Goal: Information Seeking & Learning: Learn about a topic

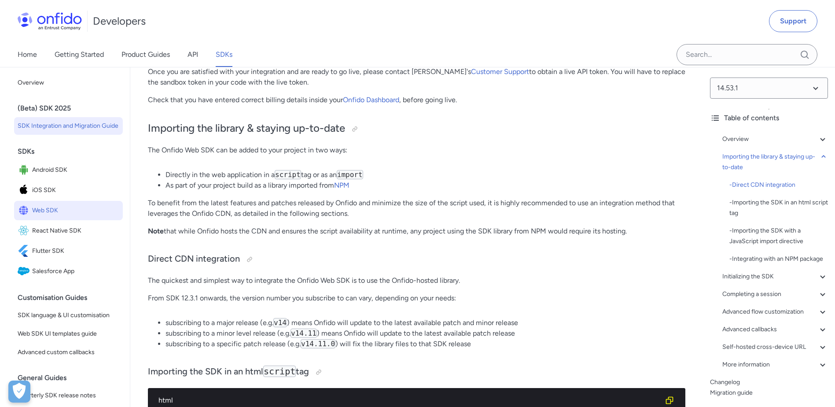
scroll to position [616, 0]
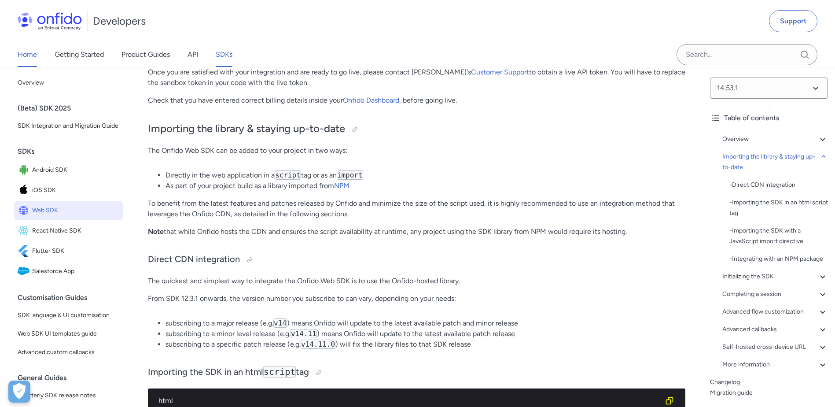
click at [32, 57] on link "Home" at bounding box center [27, 54] width 19 height 25
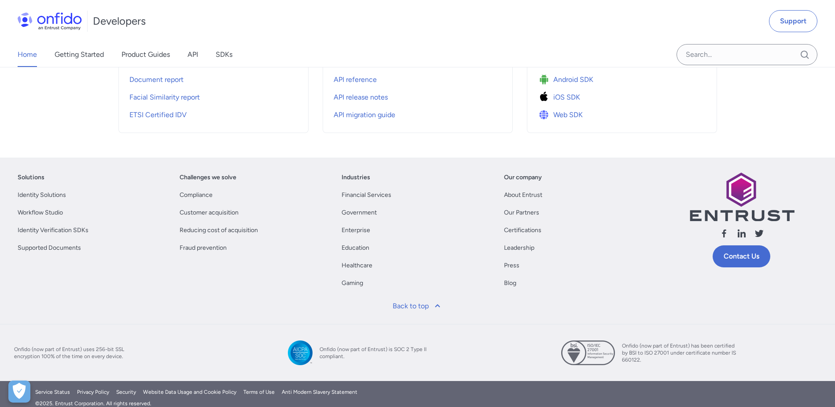
scroll to position [417, 0]
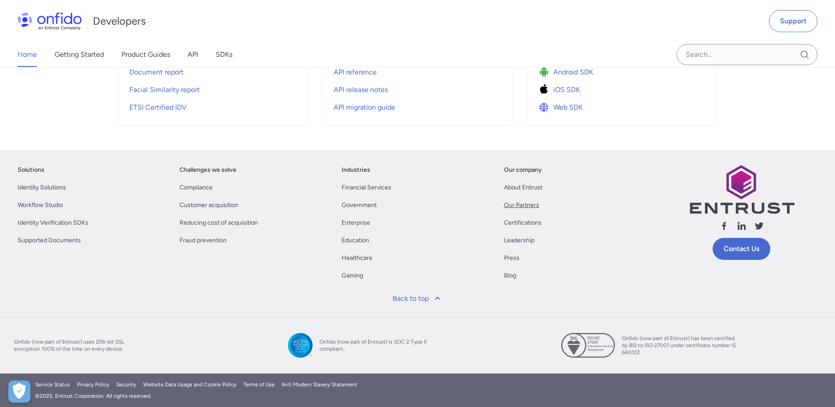
click at [514, 202] on link "Our Partners" at bounding box center [521, 205] width 35 height 11
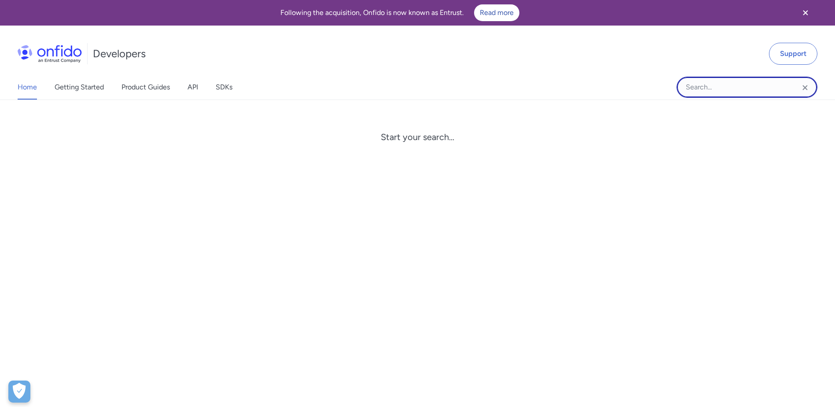
click at [727, 91] on input "Onfido search input field" at bounding box center [747, 87] width 141 height 21
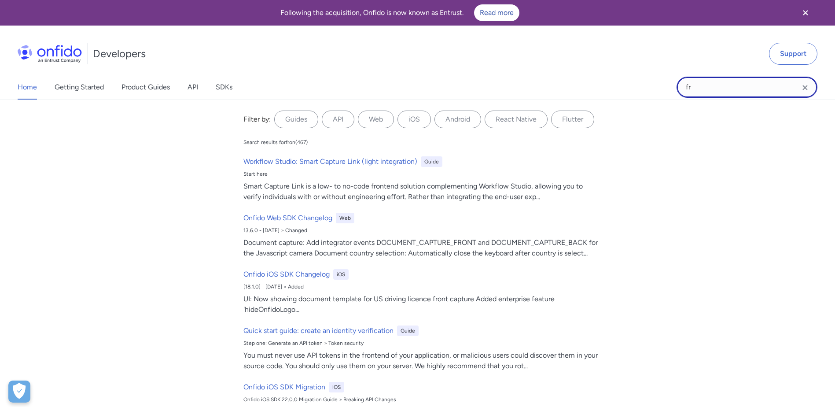
type input "f"
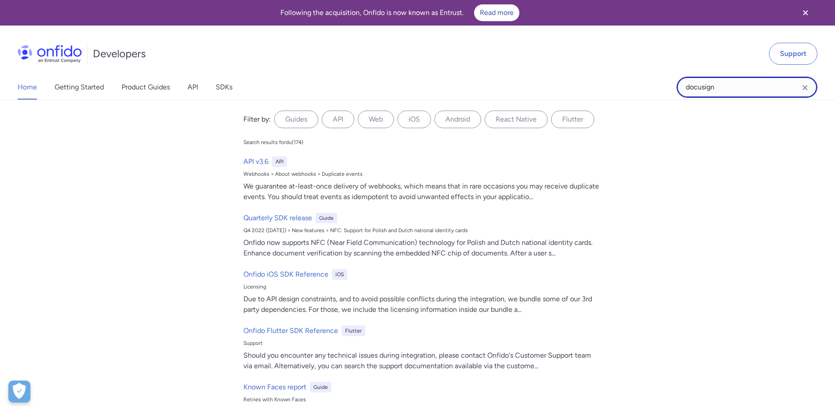
type input "docusign"
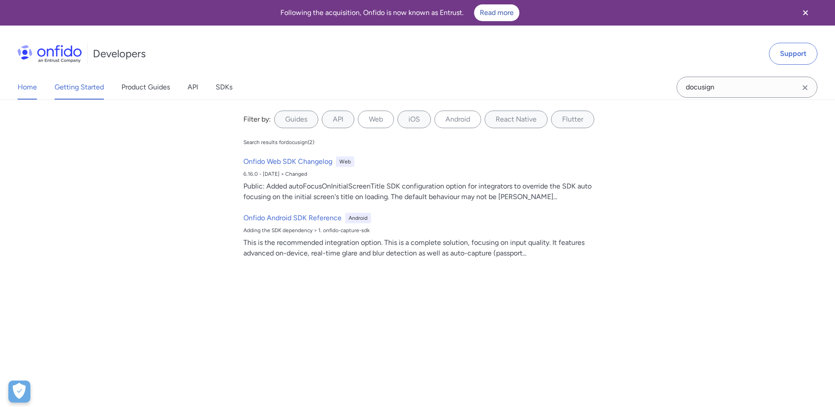
click at [85, 92] on link "Getting Started" at bounding box center [79, 87] width 49 height 25
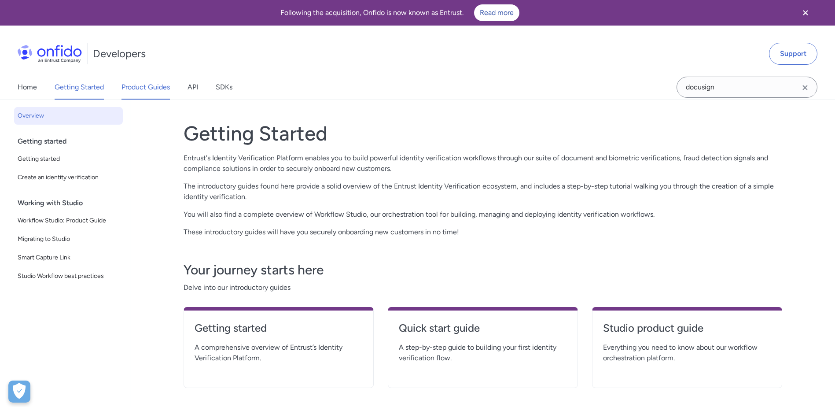
click at [136, 91] on link "Product Guides" at bounding box center [146, 87] width 48 height 25
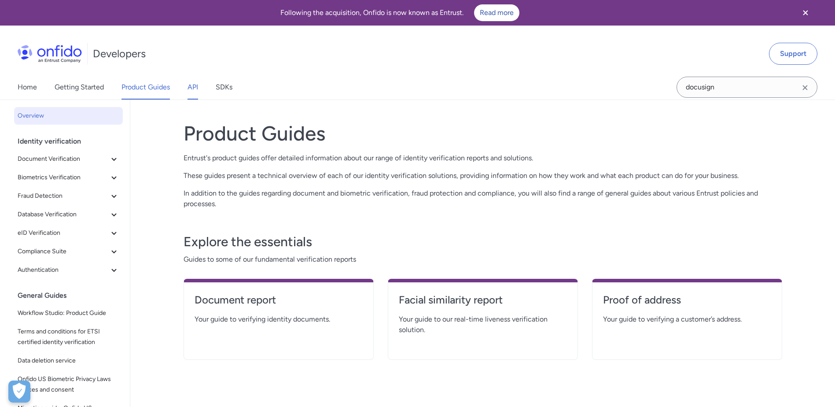
click at [197, 87] on link "API" at bounding box center [193, 87] width 11 height 25
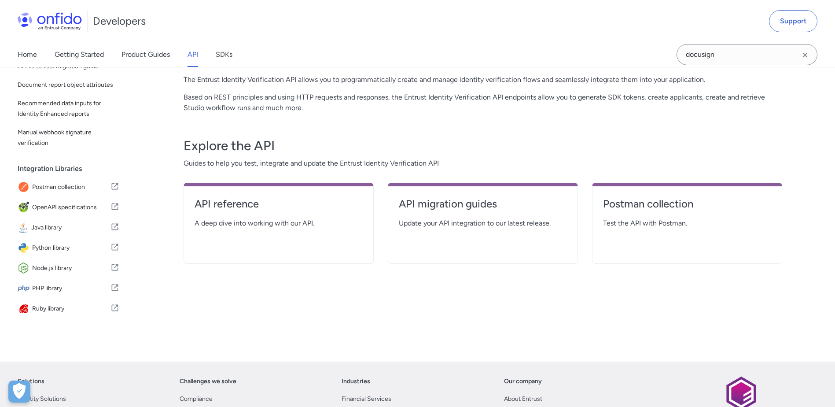
scroll to position [88, 0]
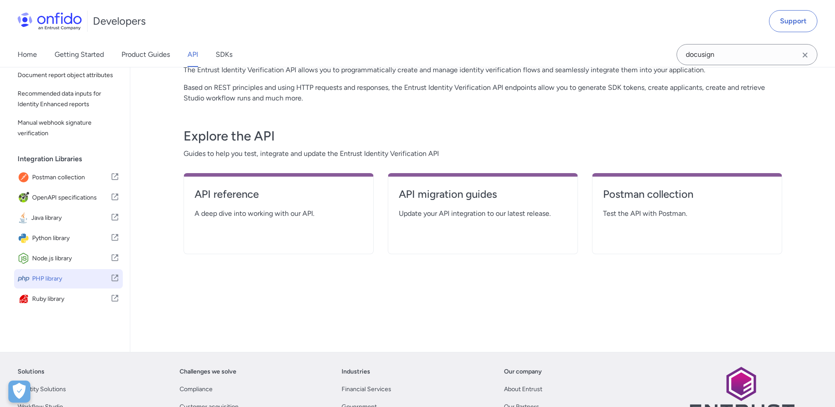
click at [52, 280] on span "PHP library" at bounding box center [71, 279] width 78 height 12
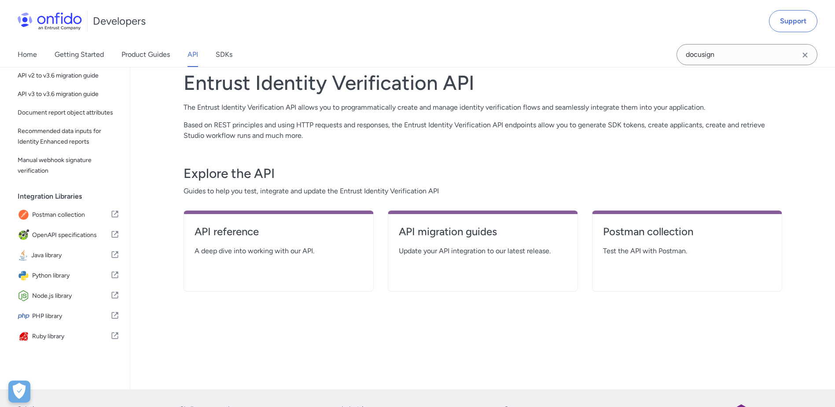
scroll to position [0, 0]
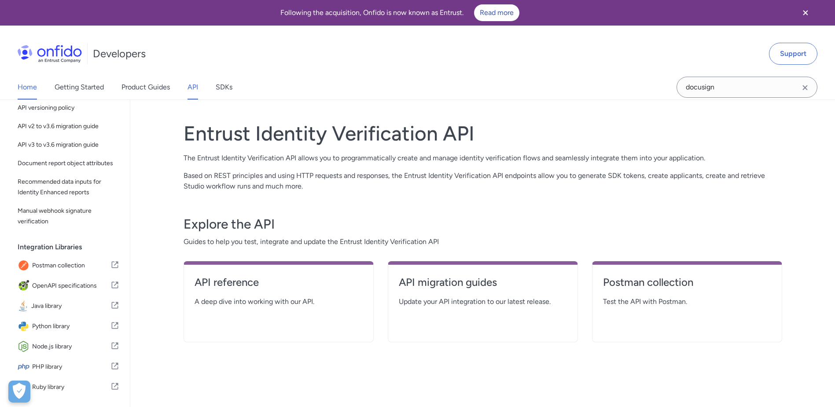
click at [24, 89] on link "Home" at bounding box center [27, 87] width 19 height 25
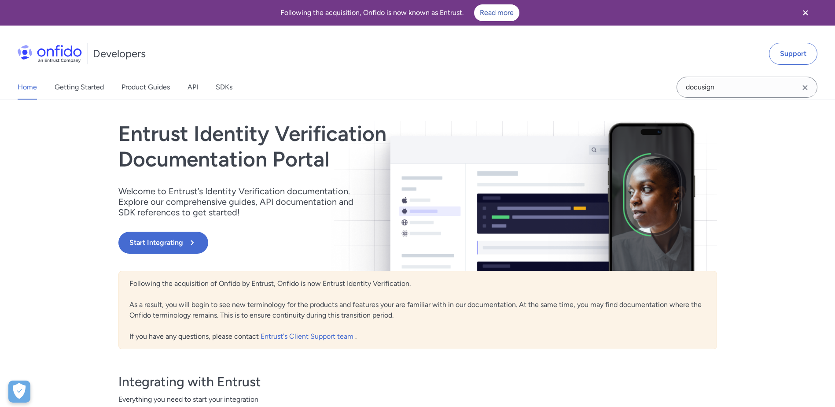
click at [423, 89] on div "Home Getting Started Product Guides API SDKs docusign" at bounding box center [417, 87] width 835 height 25
click at [32, 92] on link "Home" at bounding box center [27, 87] width 19 height 25
click at [802, 18] on icon "Close banner" at bounding box center [806, 12] width 11 height 11
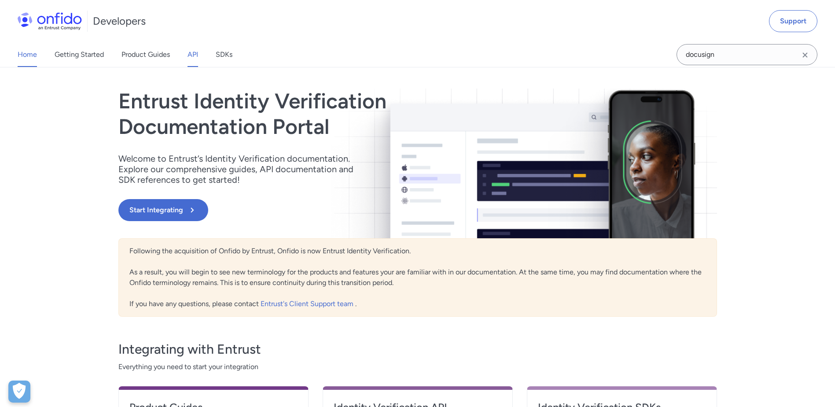
click at [190, 56] on link "API" at bounding box center [193, 54] width 11 height 25
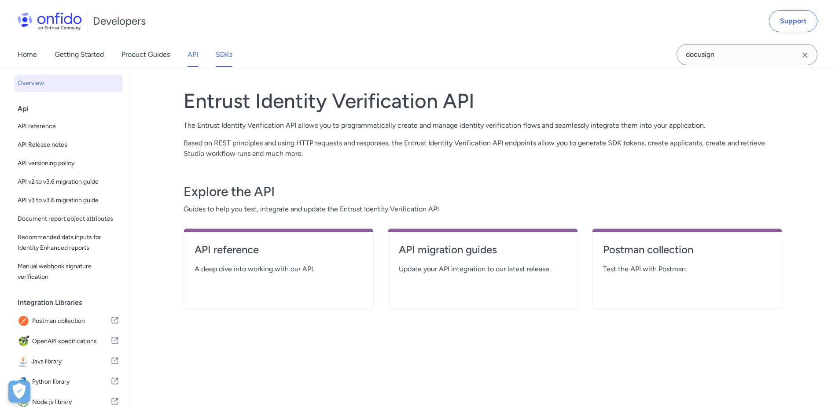
click at [221, 54] on link "SDKs" at bounding box center [224, 54] width 17 height 25
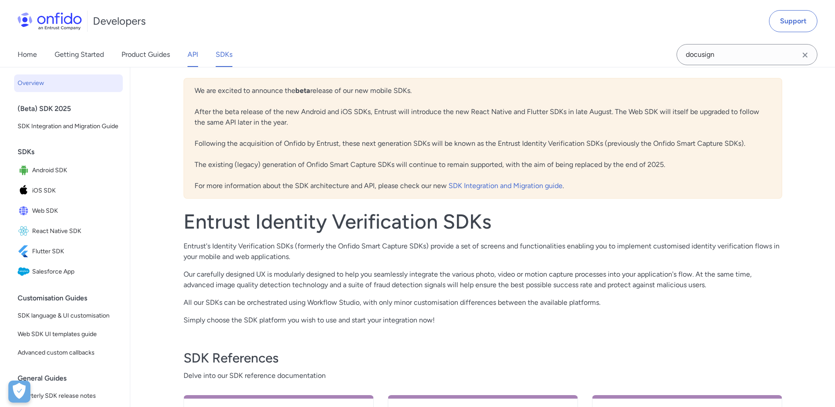
click at [195, 54] on link "API" at bounding box center [193, 54] width 11 height 25
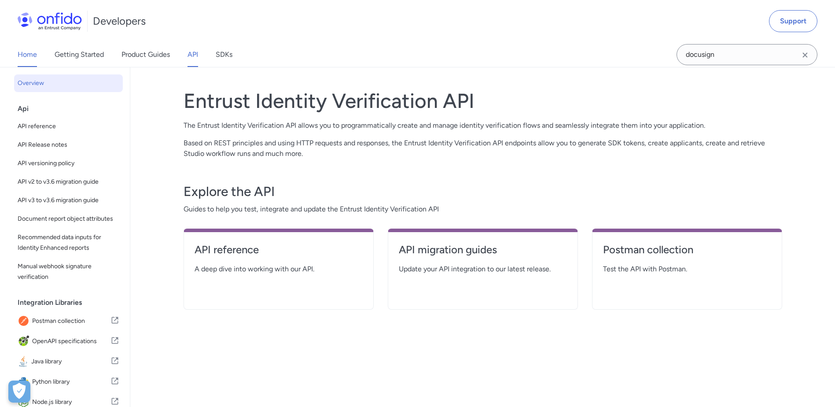
click at [36, 59] on link "Home" at bounding box center [27, 54] width 19 height 25
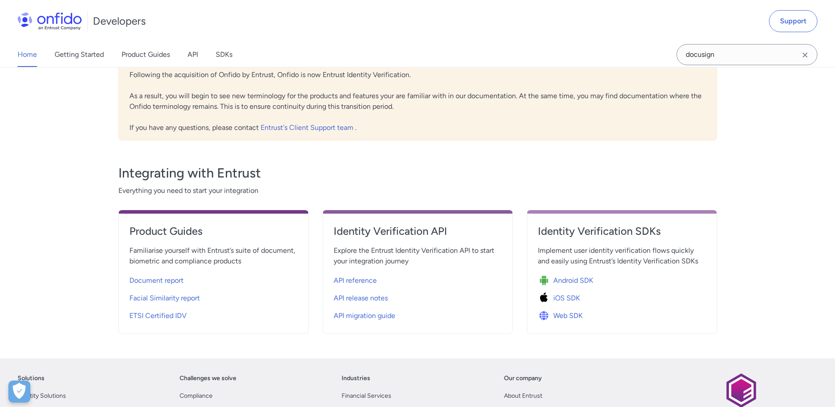
scroll to position [384, 0]
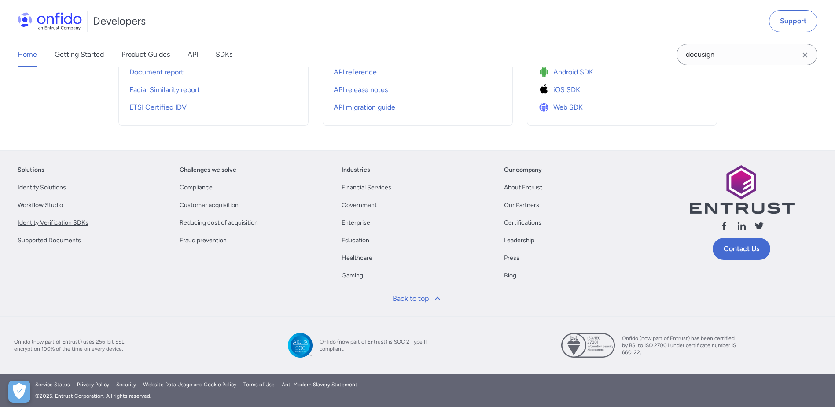
click at [64, 220] on link "Identity Verification SDKs" at bounding box center [53, 223] width 71 height 11
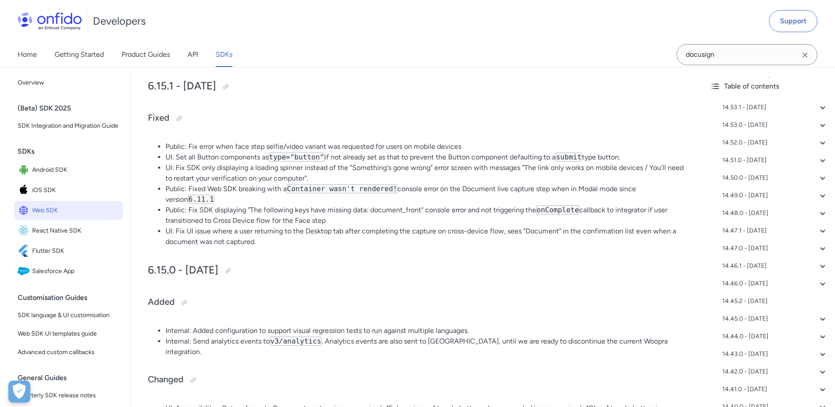
scroll to position [14643, 0]
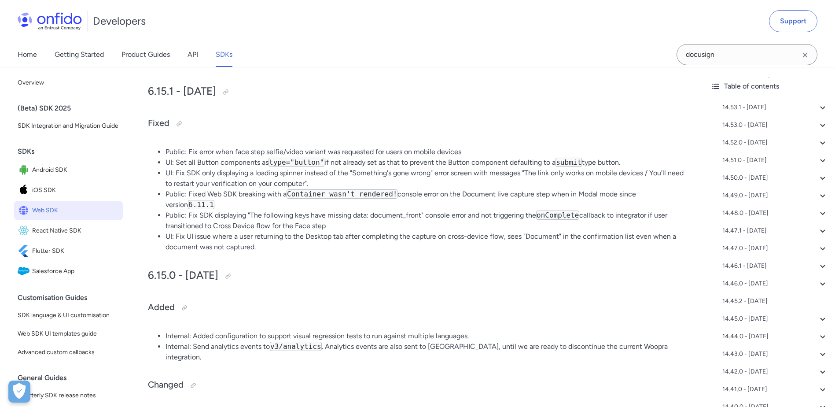
click at [512, 125] on div "CHANGELOG This changelog documents all notable modifications made to the Web SD…" at bounding box center [417, 356] width 538 height 29668
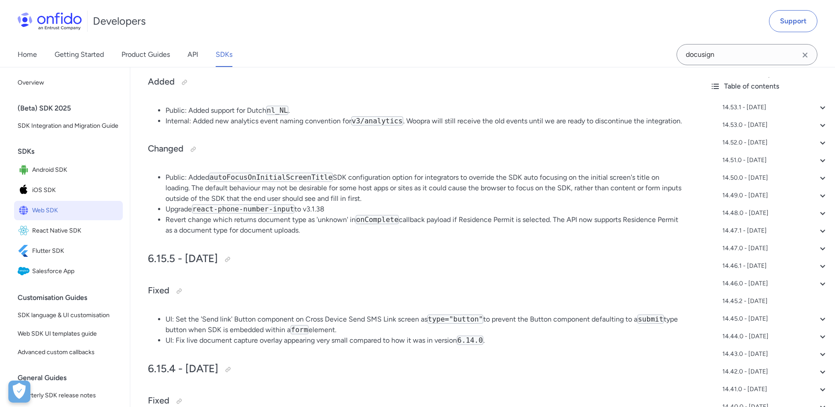
scroll to position [13982, 0]
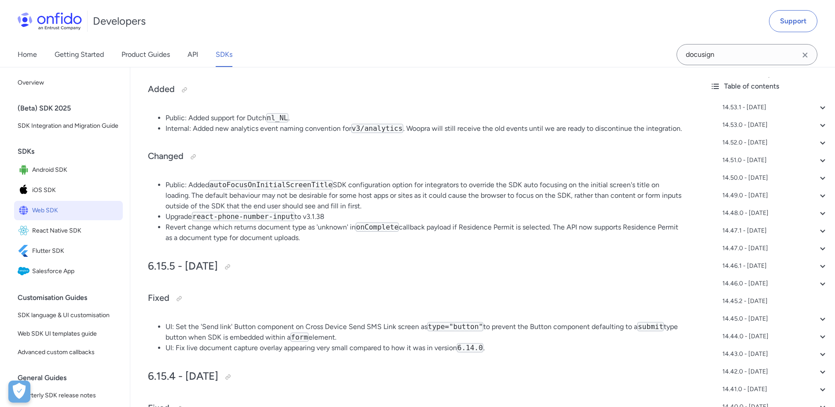
click at [473, 83] on h3 "Added" at bounding box center [417, 90] width 538 height 14
click at [573, 83] on h3 "Added" at bounding box center [417, 90] width 538 height 14
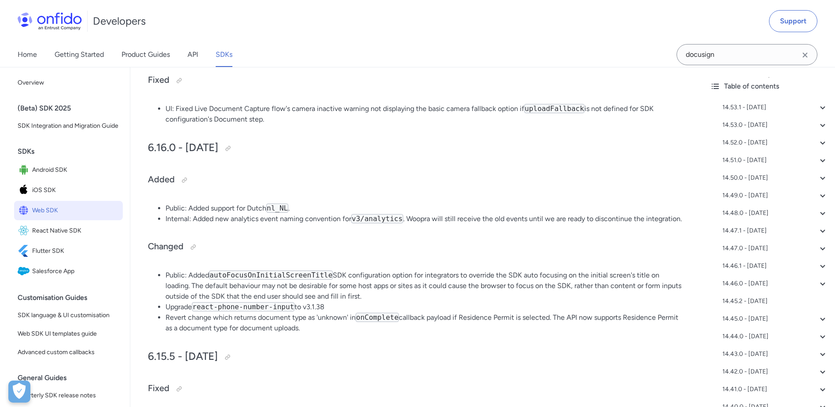
scroll to position [13850, 0]
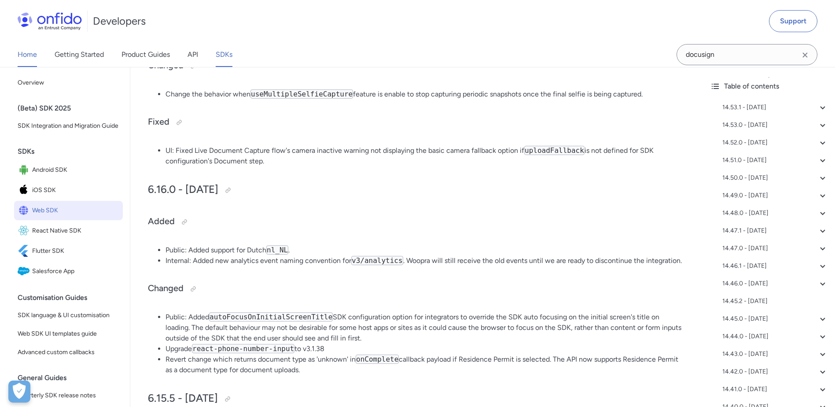
click at [26, 55] on link "Home" at bounding box center [27, 54] width 19 height 25
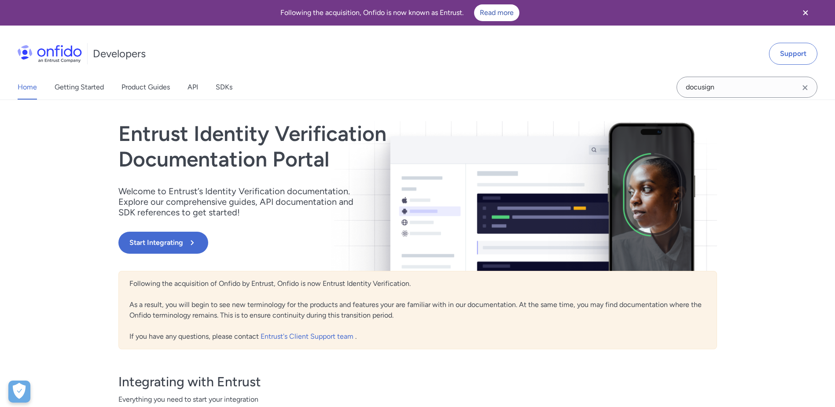
click at [802, 90] on icon "Clear search field button" at bounding box center [805, 87] width 11 height 11
click at [798, 140] on div "Home Getting Started Product Guides API SDKs Support Entrust Identity Verificat…" at bounding box center [417, 333] width 835 height 467
click at [349, 120] on div "Entrust Identity Verification Documentation Portal Welcome to Entrust’s Identit…" at bounding box center [417, 334] width 599 height 446
click at [223, 90] on link "SDKs" at bounding box center [224, 87] width 17 height 25
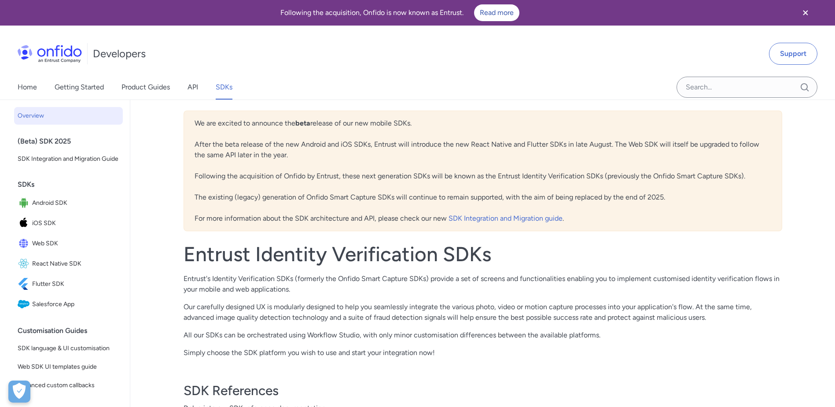
click at [202, 90] on div "Home Getting Started Product Guides API SDKs" at bounding box center [134, 87] width 268 height 25
click at [162, 89] on link "Product Guides" at bounding box center [146, 87] width 48 height 25
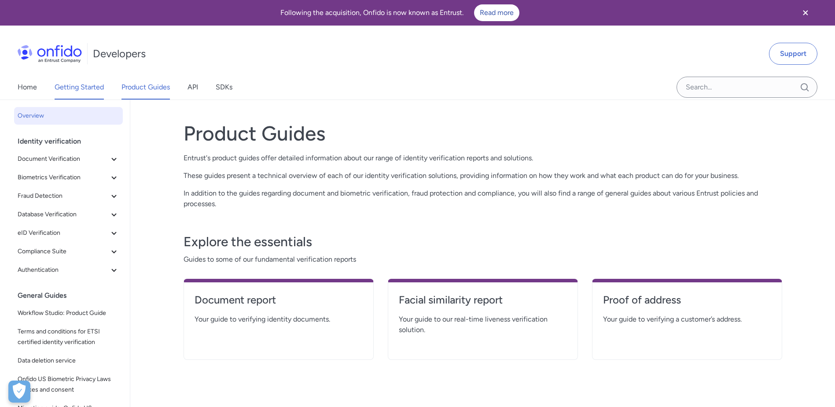
click at [88, 89] on link "Getting Started" at bounding box center [79, 87] width 49 height 25
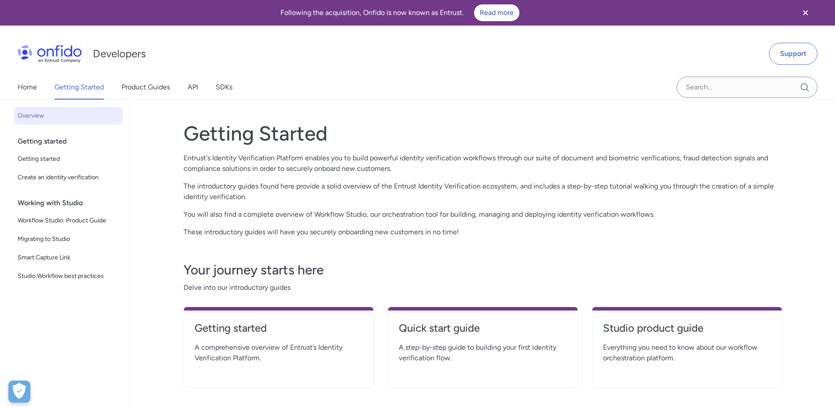
click at [38, 90] on div "Home Getting Started Product Guides API SDKs" at bounding box center [134, 87] width 268 height 25
click at [32, 90] on link "Home" at bounding box center [27, 87] width 19 height 25
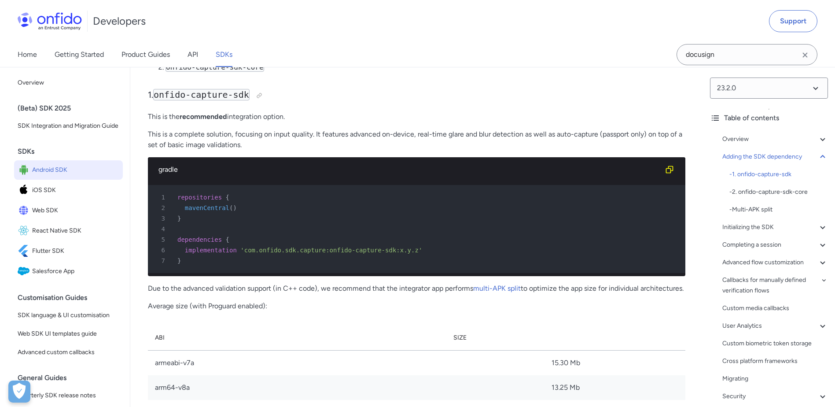
scroll to position [931, 0]
click at [557, 59] on div "Home Getting Started Product Guides API SDKs docusign" at bounding box center [417, 54] width 835 height 25
click at [804, 54] on icon "Clear search field button" at bounding box center [805, 54] width 5 height 5
click at [527, 54] on div "Home Getting Started Product Guides API SDKs" at bounding box center [417, 54] width 835 height 25
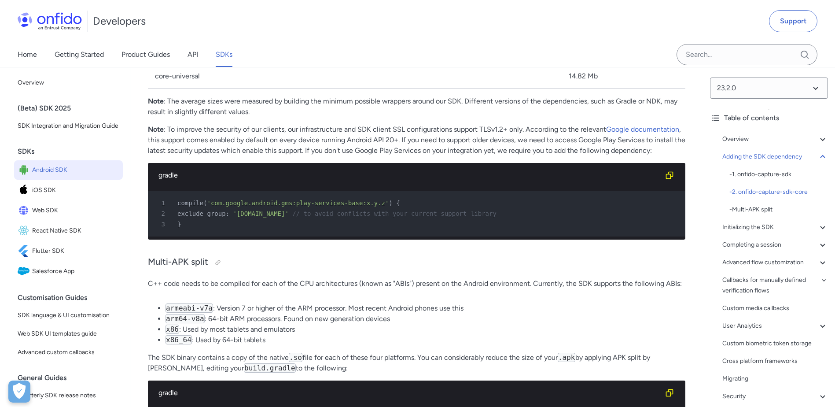
scroll to position [1592, 0]
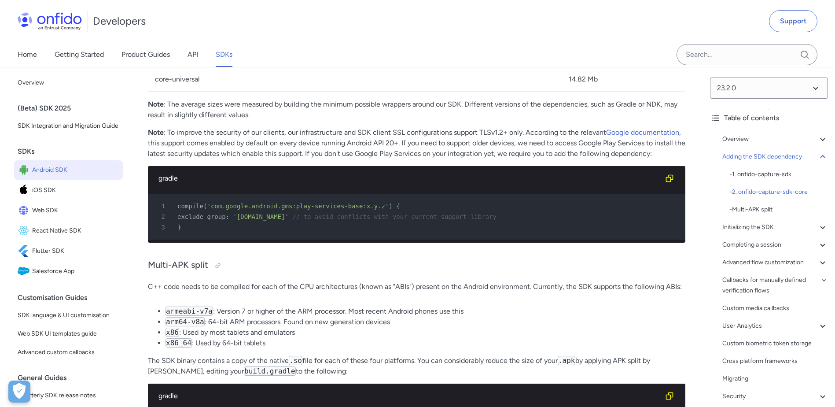
click at [618, 31] on div "Developers Support" at bounding box center [417, 21] width 835 height 42
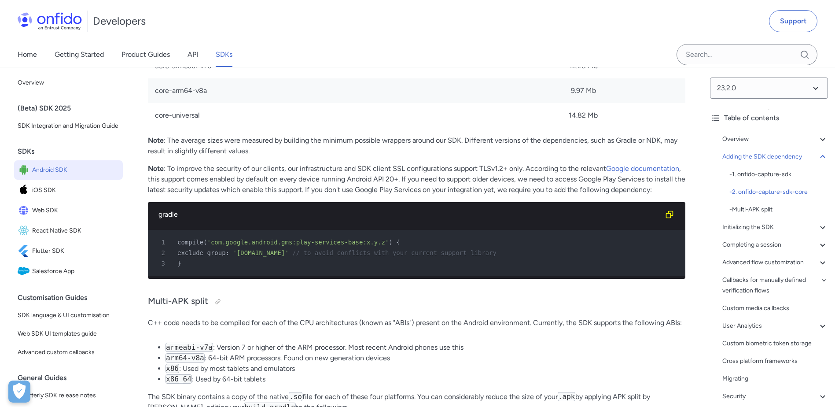
scroll to position [1551, 0]
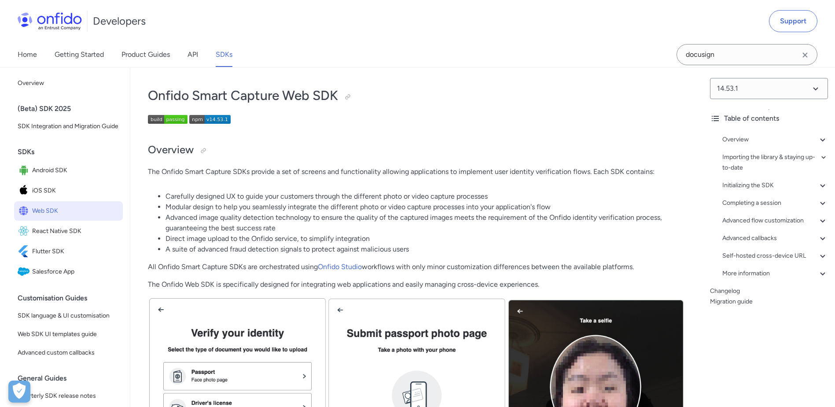
click at [46, 107] on div "(Beta) SDK 2025" at bounding box center [72, 109] width 109 height 18
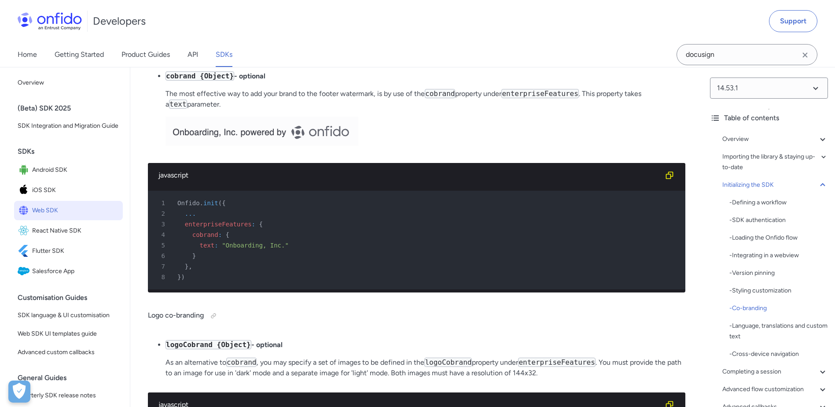
scroll to position [3611, 0]
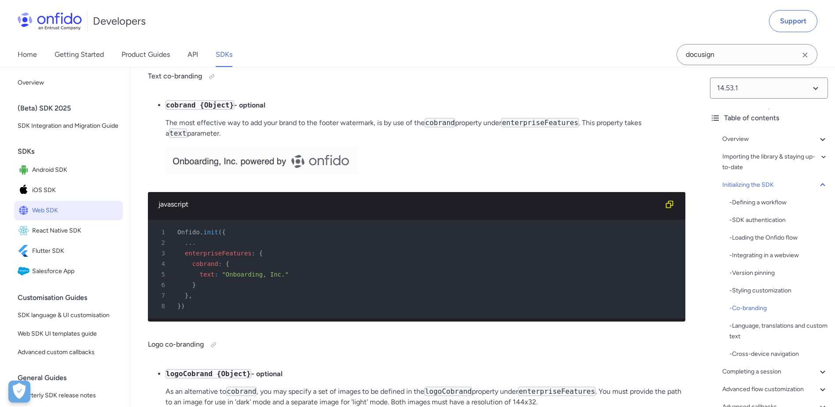
click at [412, 178] on p at bounding box center [426, 162] width 520 height 32
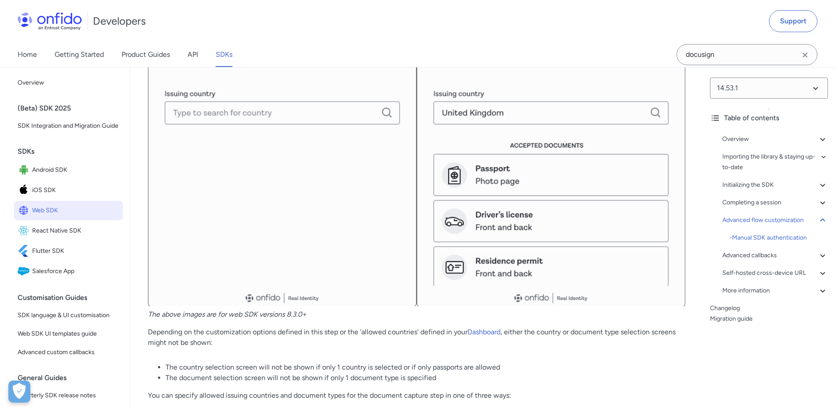
scroll to position [12373, 0]
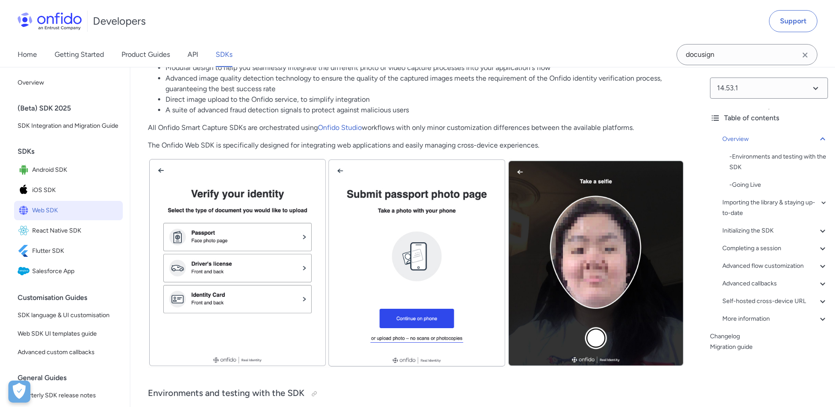
scroll to position [132, 0]
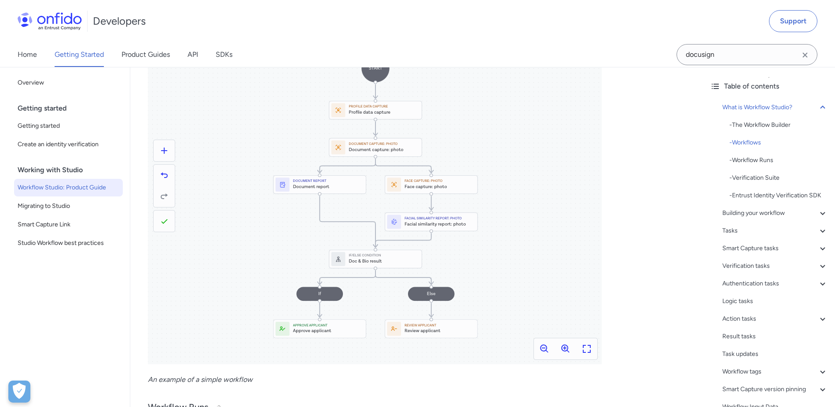
scroll to position [484, 0]
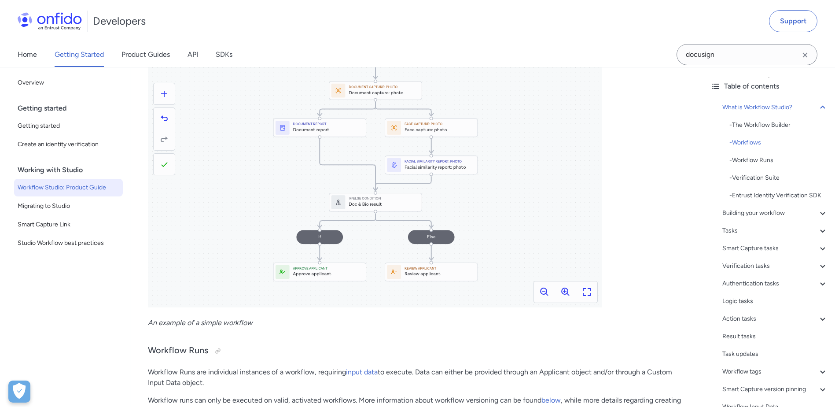
click at [505, 323] on p "An example of a simple workflow" at bounding box center [417, 322] width 538 height 11
click at [418, 168] on img at bounding box center [375, 127] width 454 height 359
click at [568, 294] on img at bounding box center [375, 127] width 454 height 359
click at [565, 290] on img at bounding box center [375, 127] width 454 height 359
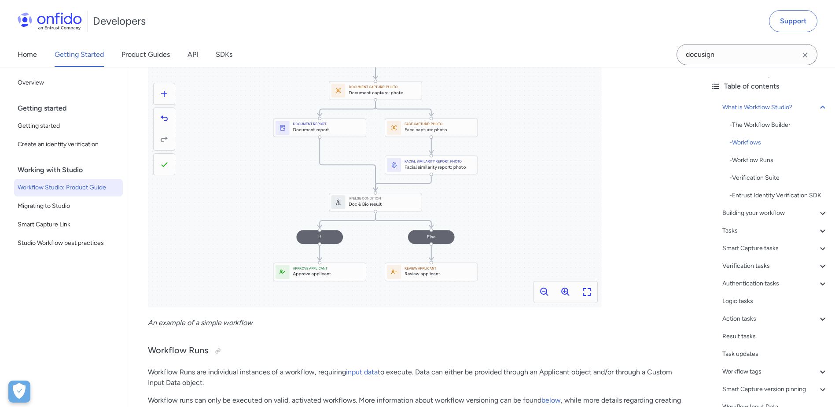
click at [565, 290] on img at bounding box center [375, 127] width 454 height 359
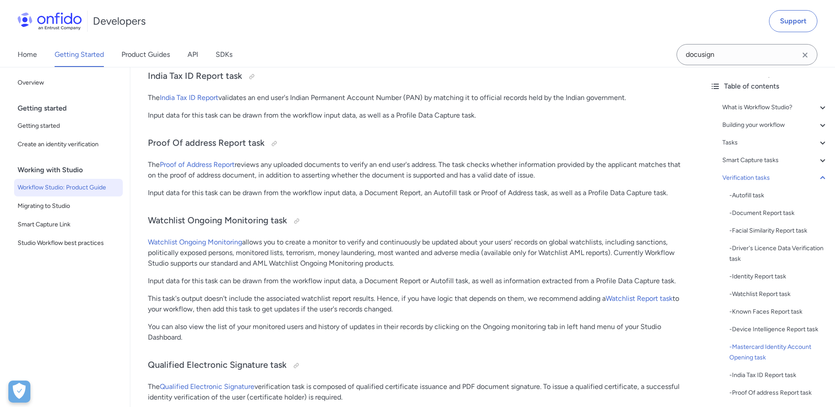
scroll to position [8146, 0]
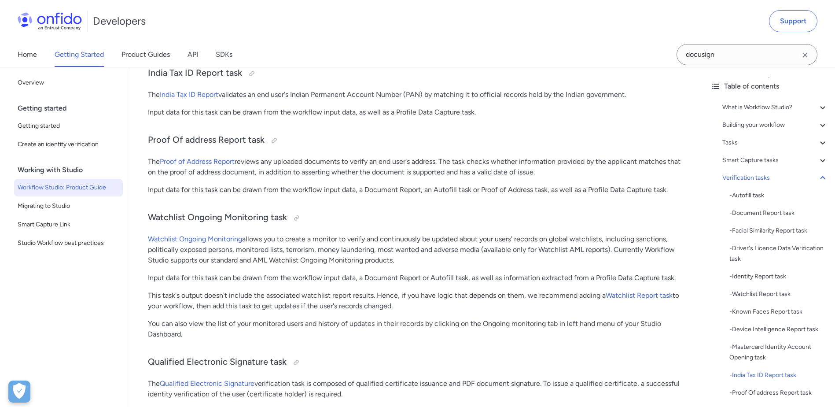
click at [345, 191] on p "Input data for this task can be drawn from the workflow input data, a Document …" at bounding box center [417, 189] width 538 height 11
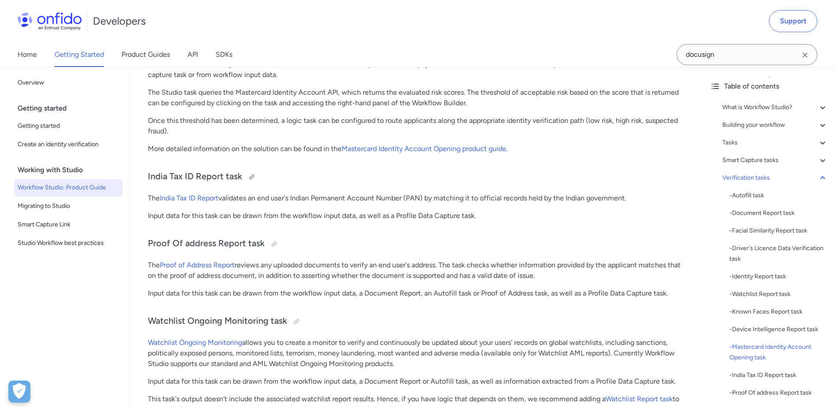
scroll to position [8058, 0]
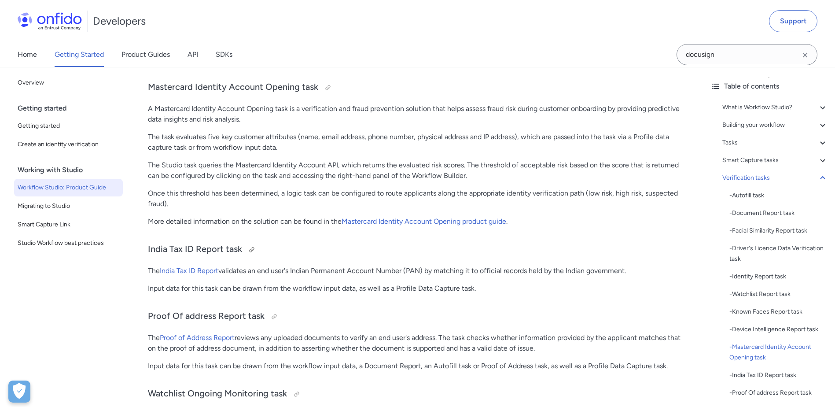
scroll to position [8014, 0]
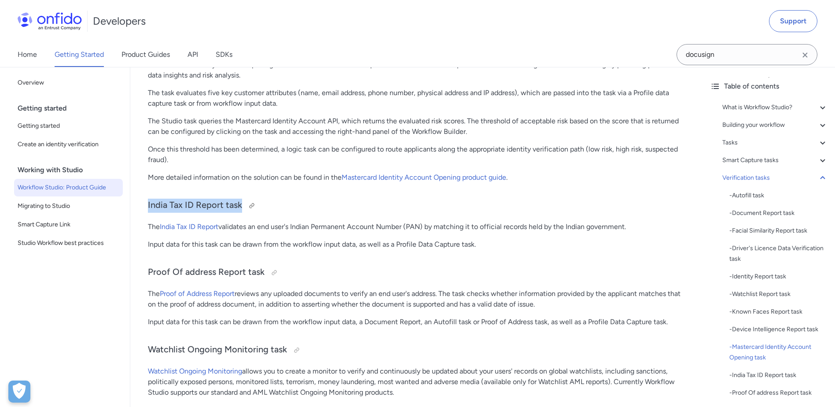
drag, startPoint x: 144, startPoint y: 207, endPoint x: 285, endPoint y: 208, distance: 141.4
drag, startPoint x: 285, startPoint y: 208, endPoint x: 289, endPoint y: 229, distance: 21.6
click at [289, 229] on p "The India Tax ID Report validates an end user's Indian Permanent Account Number…" at bounding box center [417, 226] width 538 height 11
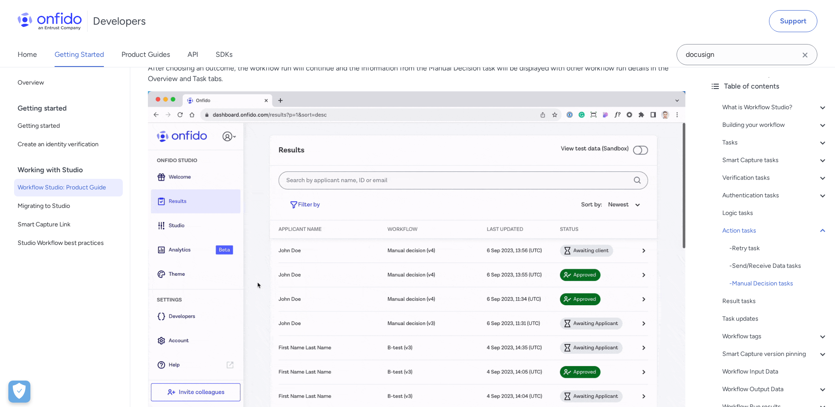
scroll to position [13386, 0]
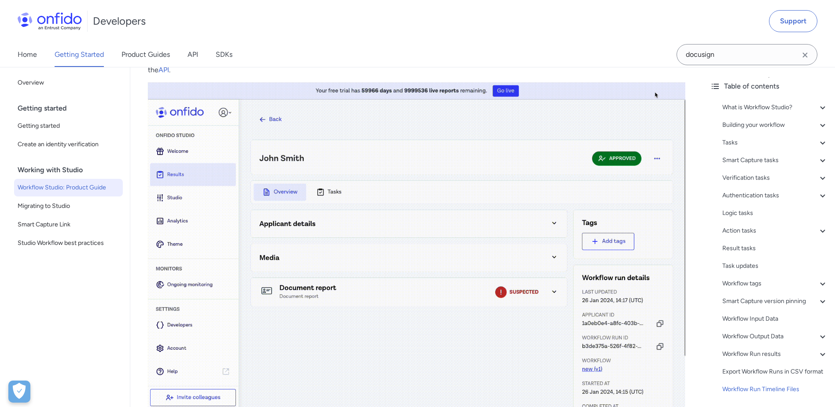
scroll to position [19991, 0]
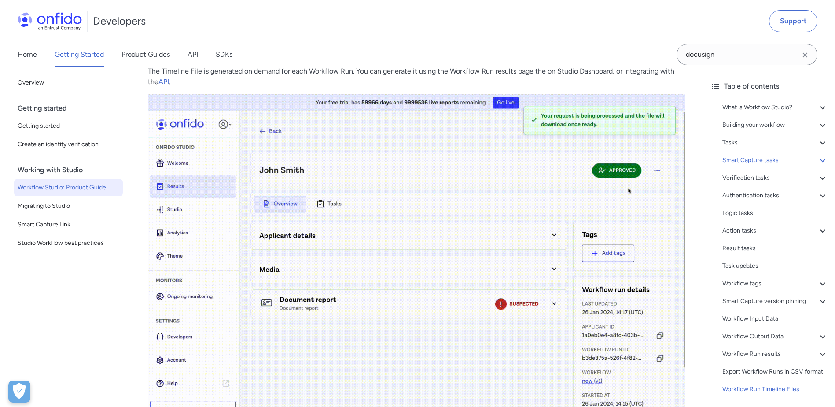
click at [756, 163] on div "Smart Capture tasks" at bounding box center [776, 160] width 106 height 11
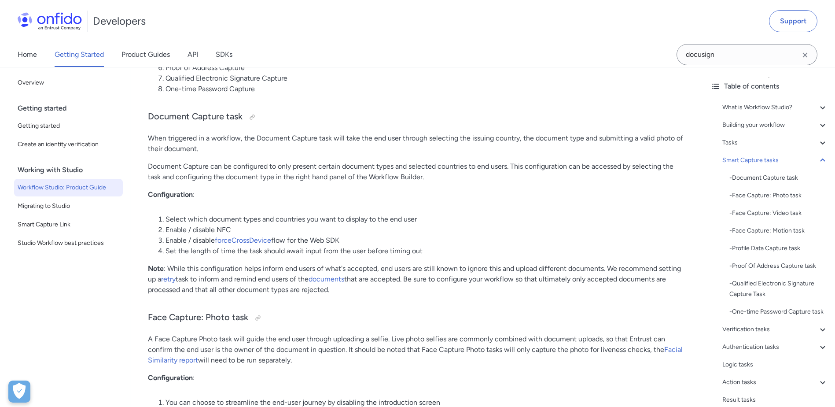
scroll to position [2899, 0]
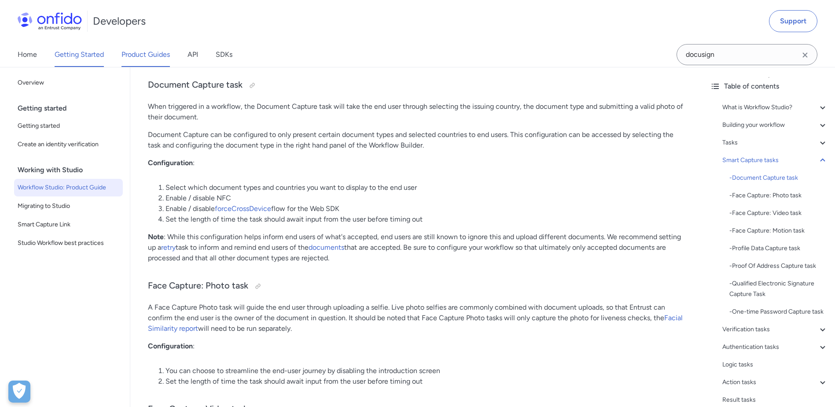
click at [145, 62] on link "Product Guides" at bounding box center [146, 54] width 48 height 25
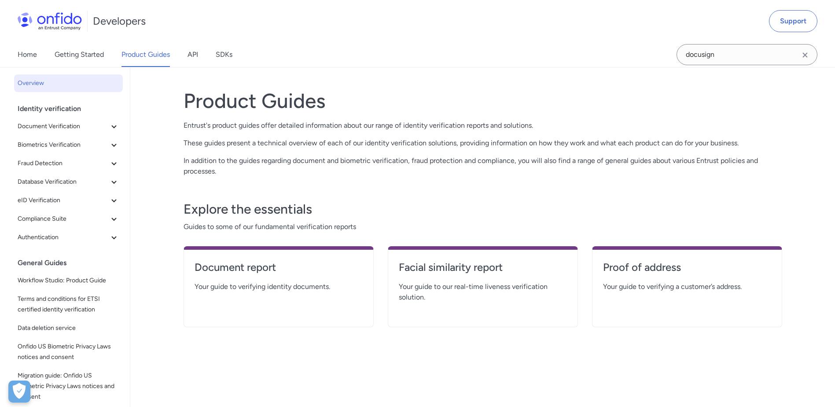
click at [205, 56] on div "Home Getting Started Product Guides API SDKs" at bounding box center [134, 54] width 268 height 25
click at [194, 56] on link "API" at bounding box center [193, 54] width 11 height 25
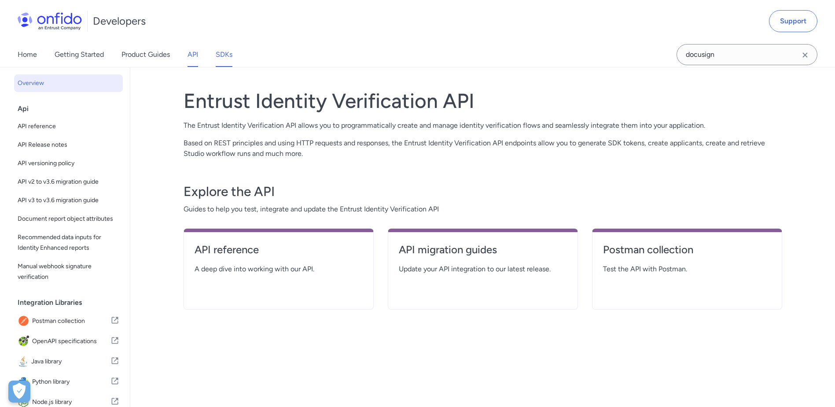
click at [216, 55] on link "SDKs" at bounding box center [224, 54] width 17 height 25
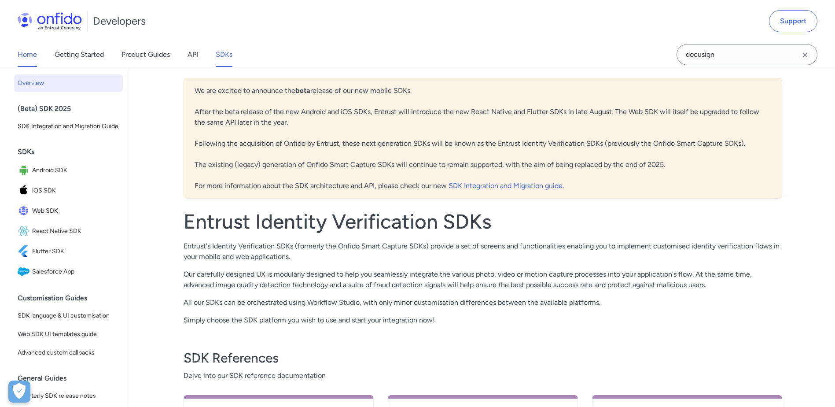
click at [26, 59] on link "Home" at bounding box center [27, 54] width 19 height 25
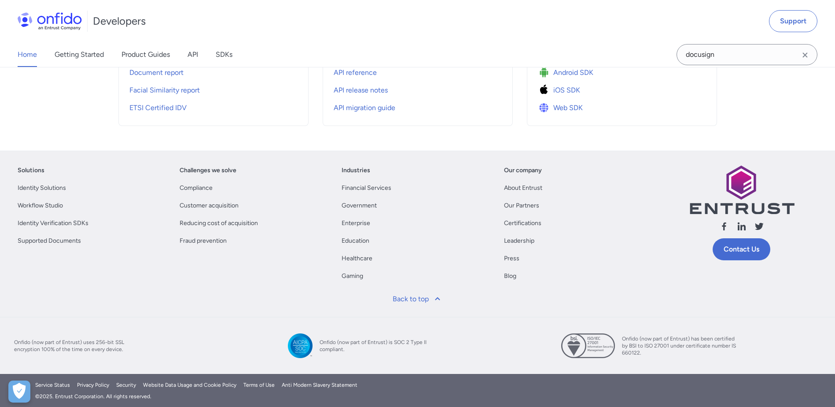
scroll to position [384, 0]
click at [444, 160] on div "Solutions Identity Solutions Workflow Studio Identity Verification SDKs Support…" at bounding box center [418, 223] width 800 height 130
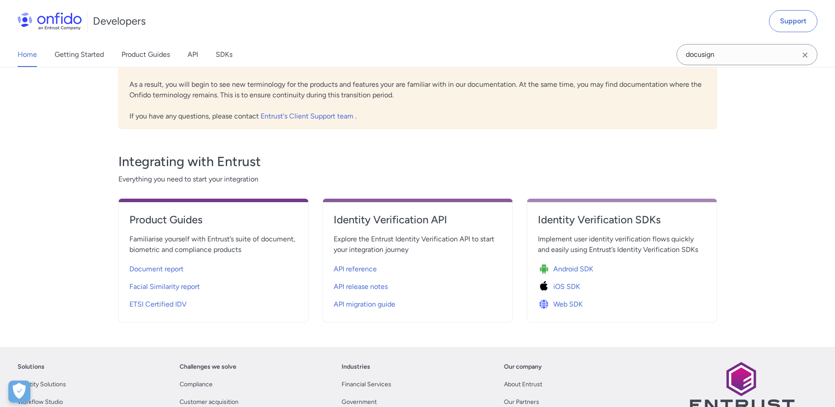
scroll to position [220, 0]
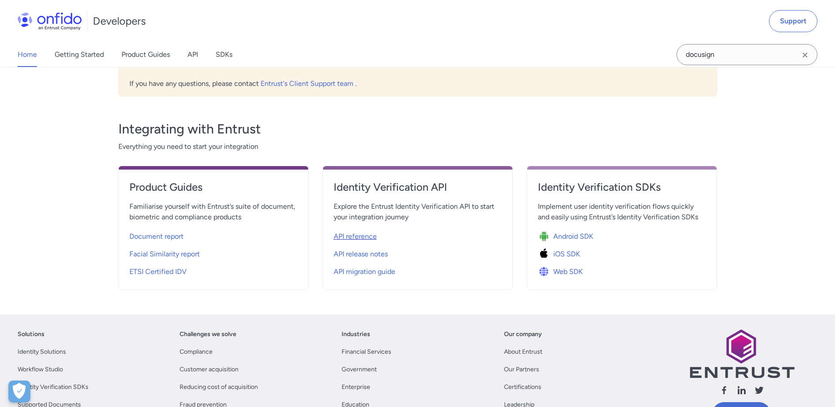
click at [358, 235] on span "API reference" at bounding box center [355, 236] width 43 height 11
select select "http"
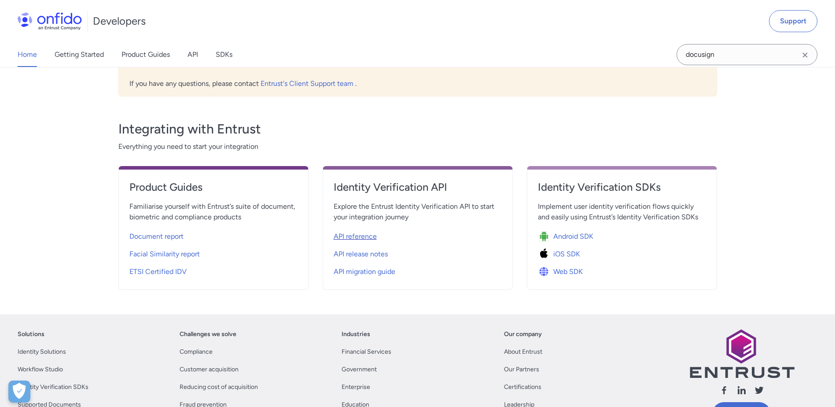
select select "http"
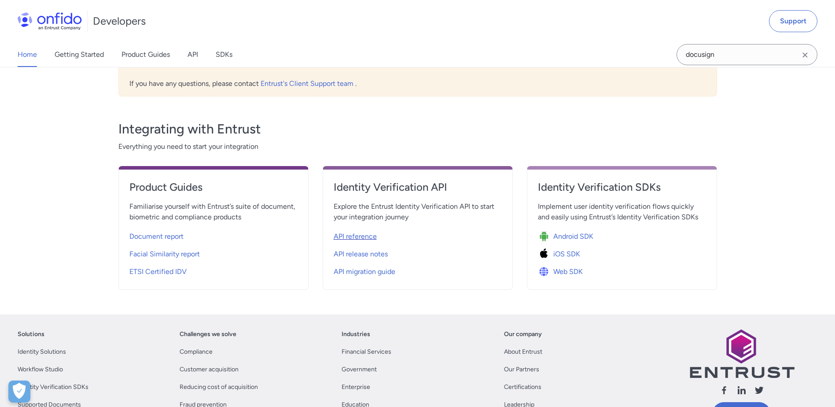
select select "http"
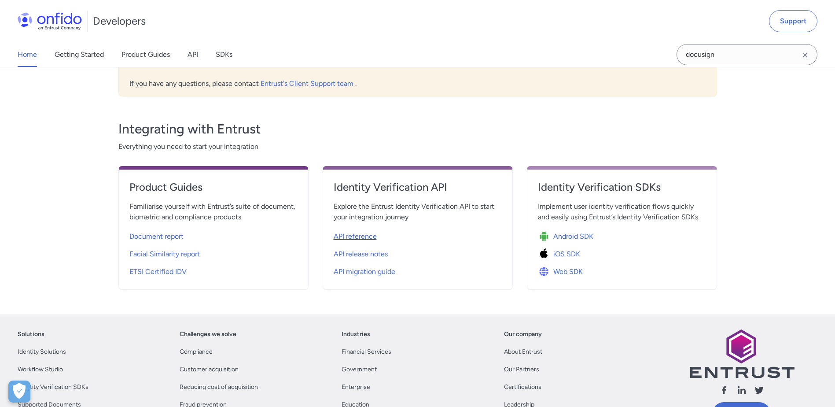
select select "http"
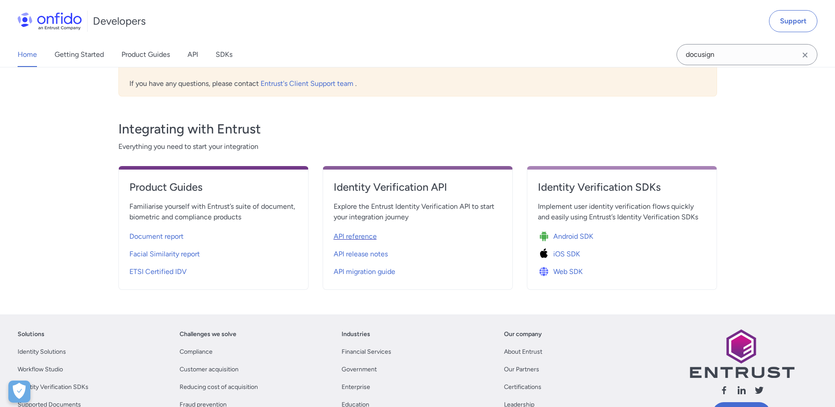
select select "http"
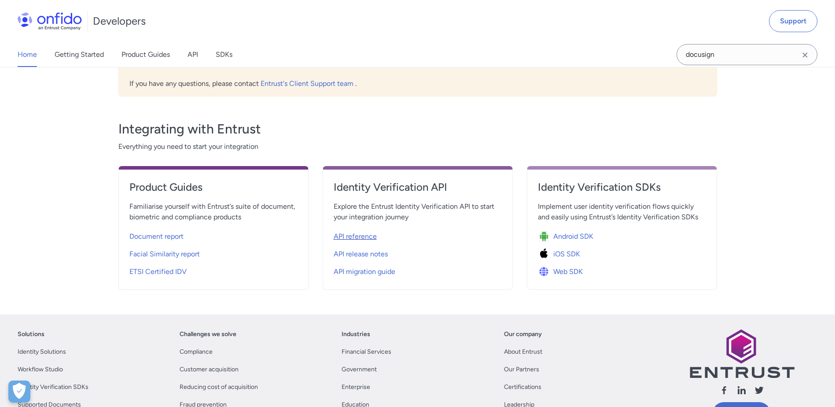
select select "http"
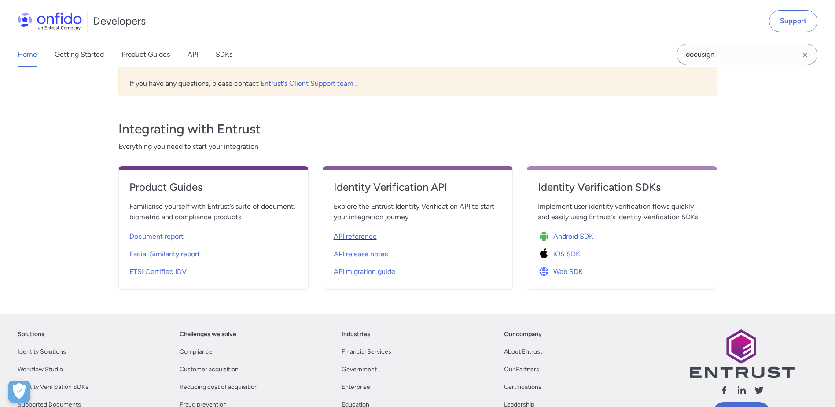
select select "http"
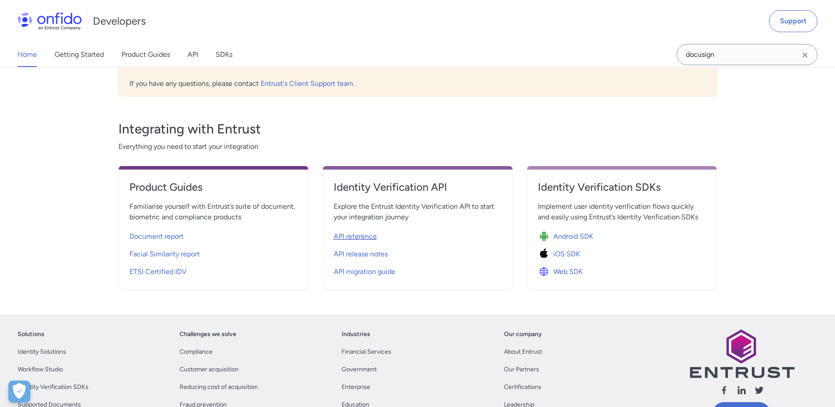
select select "http"
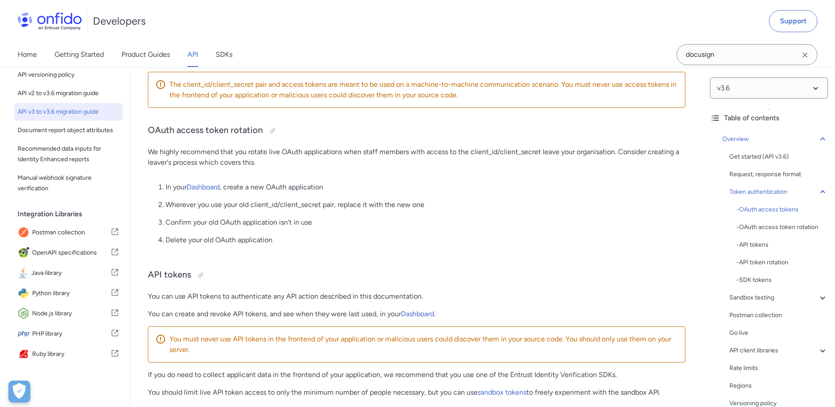
scroll to position [99, 0]
click at [46, 233] on span "Postman collection" at bounding box center [71, 232] width 78 height 12
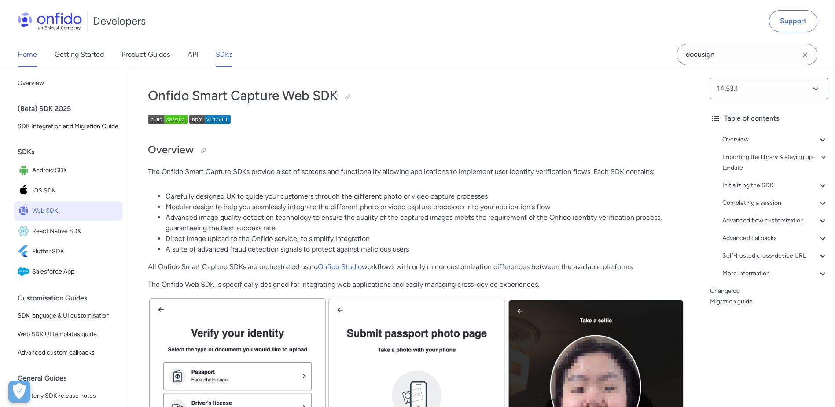
click at [30, 57] on link "Home" at bounding box center [27, 54] width 19 height 25
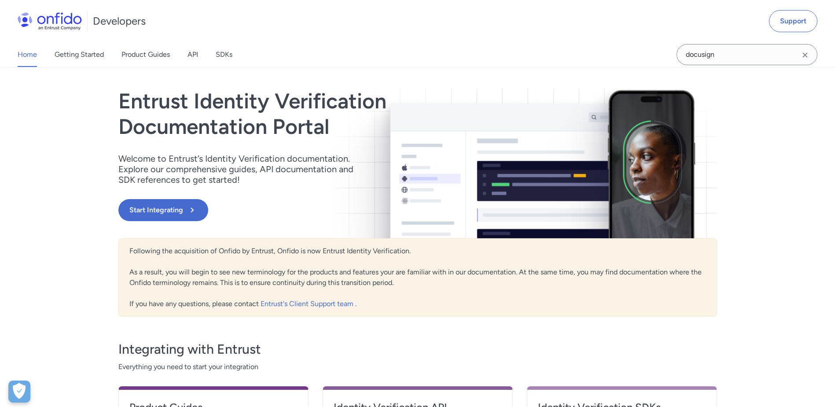
click at [804, 53] on icon "Clear search field button" at bounding box center [805, 55] width 11 height 11
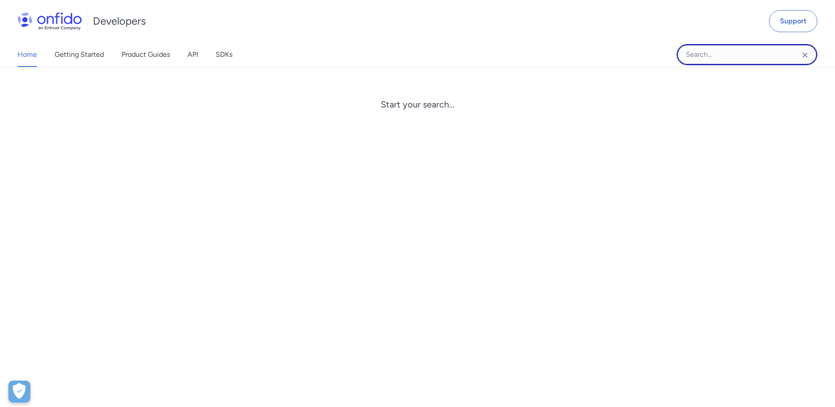
click at [751, 55] on input "Onfido search input field" at bounding box center [747, 54] width 141 height 21
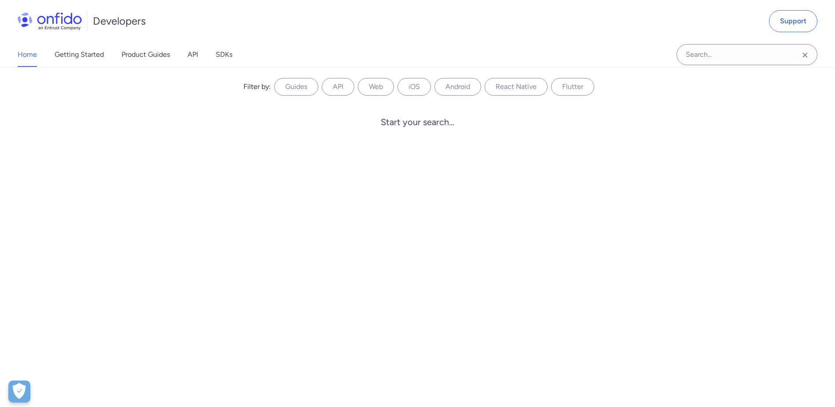
click at [28, 55] on link "Home" at bounding box center [27, 54] width 19 height 25
click at [52, 18] on img at bounding box center [50, 21] width 64 height 18
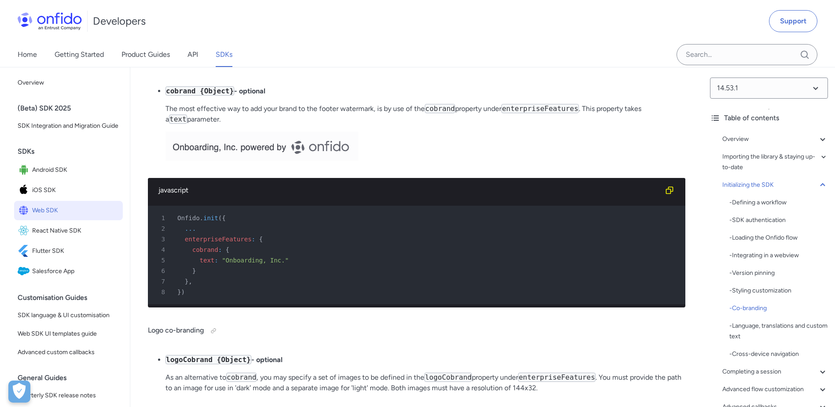
scroll to position [3743, 0]
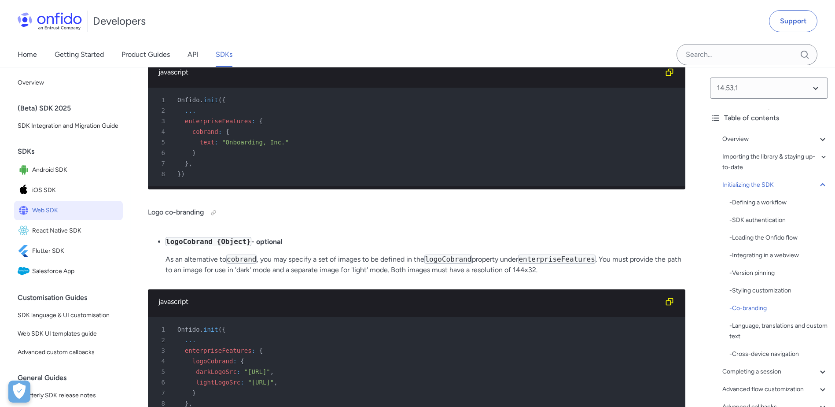
click at [390, 186] on pre "1 Onfido . init ( { 2 ... 3 enterpriseFeatures : { 4 cobrand : { 5 text : "Onbo…" at bounding box center [417, 137] width 538 height 99
click at [390, 220] on h4 "Logo co-branding" at bounding box center [417, 213] width 538 height 14
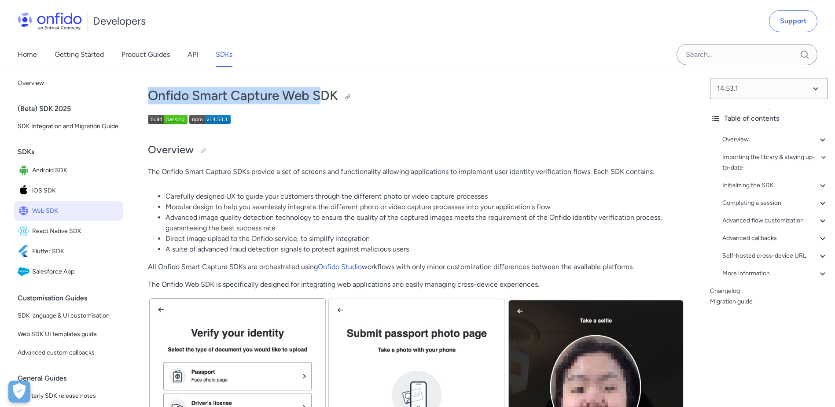
drag, startPoint x: 144, startPoint y: 95, endPoint x: 320, endPoint y: 92, distance: 176.6
drag, startPoint x: 320, startPoint y: 92, endPoint x: 329, endPoint y: 124, distance: 33.8
click at [329, 124] on p at bounding box center [417, 121] width 538 height 12
drag, startPoint x: 339, startPoint y: 95, endPoint x: 153, endPoint y: 95, distance: 186.3
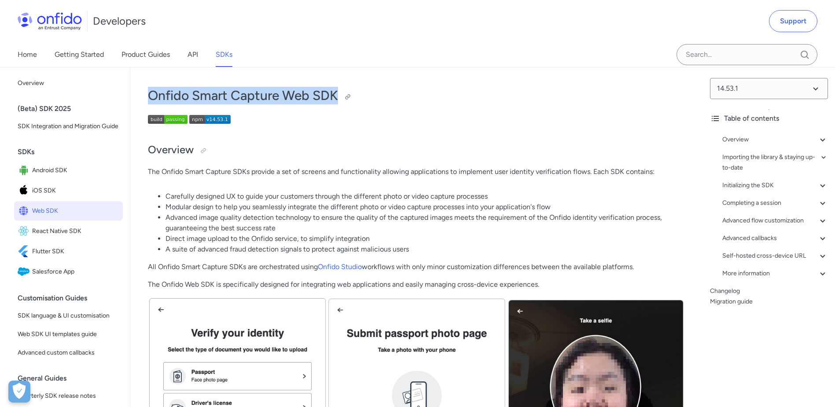
click at [153, 95] on h1 "Onfido Smart Capture Web SDK" at bounding box center [417, 96] width 538 height 18
copy h1 "Onfido Smart Capture Web SDK"
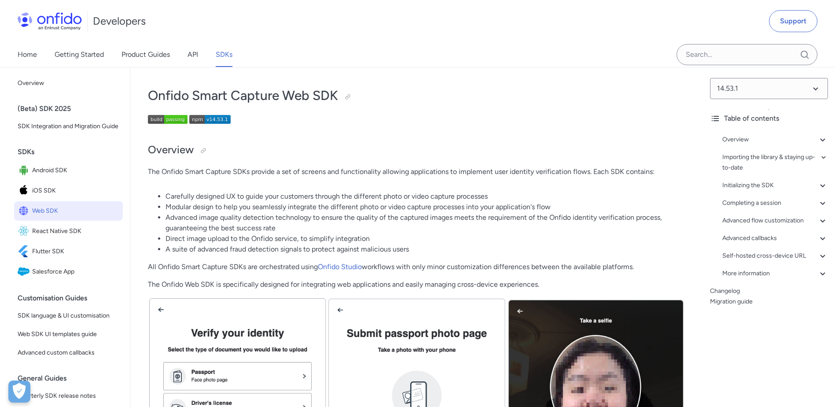
click at [420, 195] on li "Carefully designed UX to guide your customers through the different photo or vi…" at bounding box center [426, 196] width 520 height 11
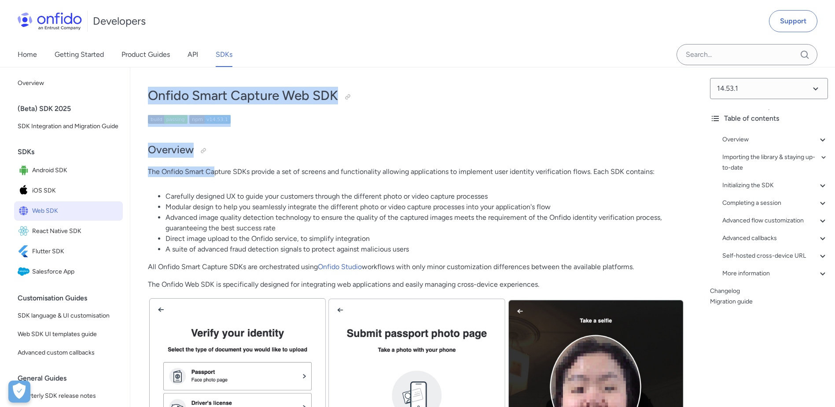
drag, startPoint x: 148, startPoint y: 93, endPoint x: 215, endPoint y: 167, distance: 100.4
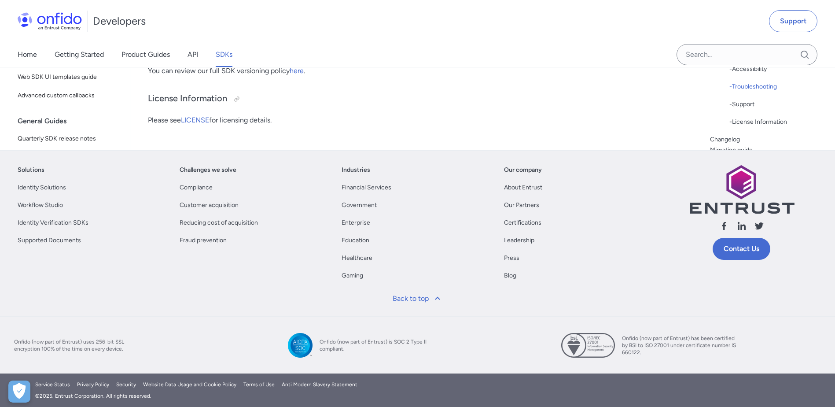
scroll to position [23981, 0]
click at [384, 106] on h3 "License Information" at bounding box center [417, 99] width 538 height 14
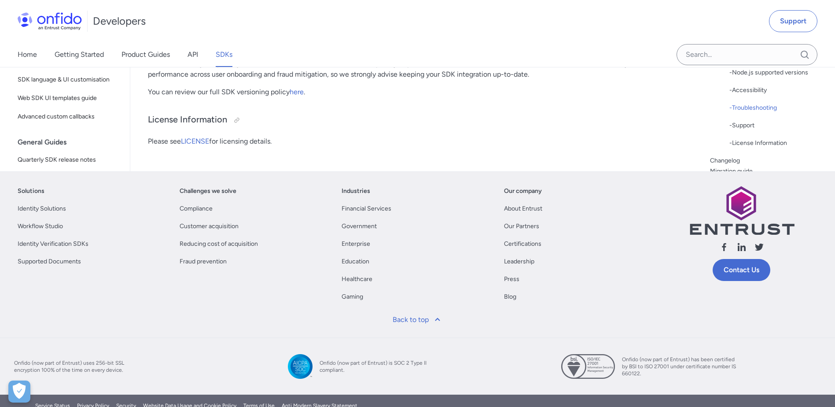
scroll to position [23673, 0]
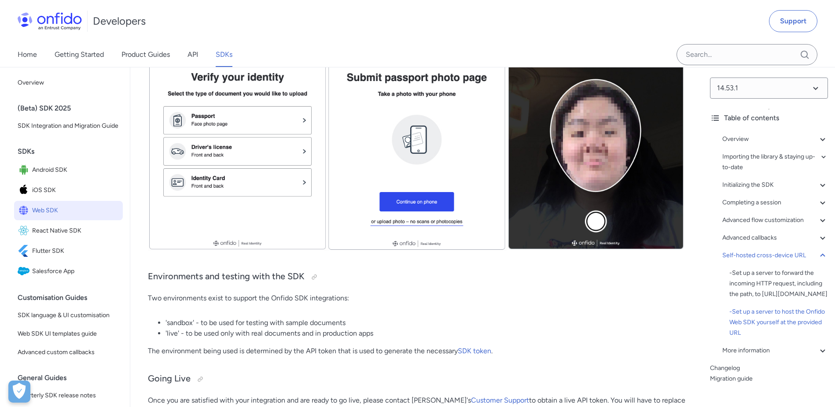
scroll to position [0, 0]
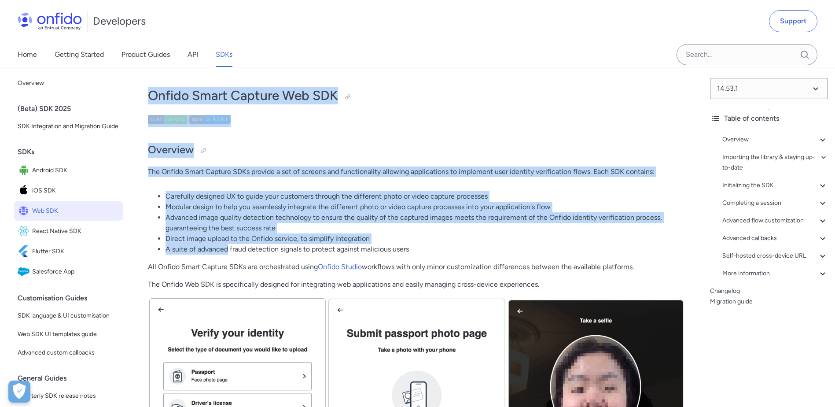
drag, startPoint x: 149, startPoint y: 94, endPoint x: 234, endPoint y: 245, distance: 173.1
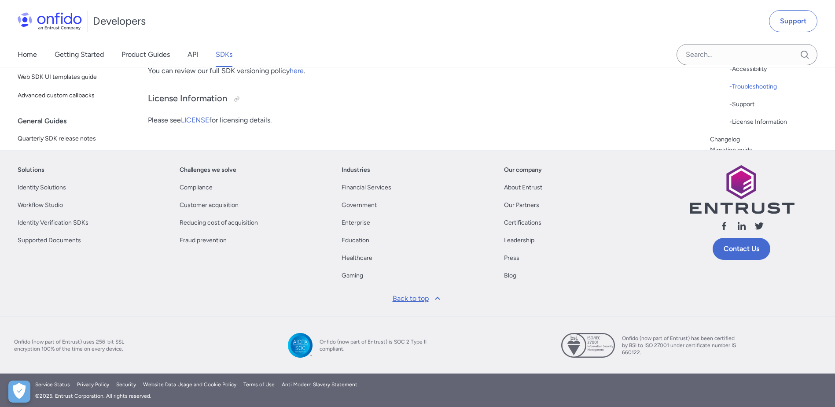
scroll to position [23829, 0]
copy div "Onfido Smart Capture Web SDK Overview The Onfido Smart Capture SDKs provide a s…"
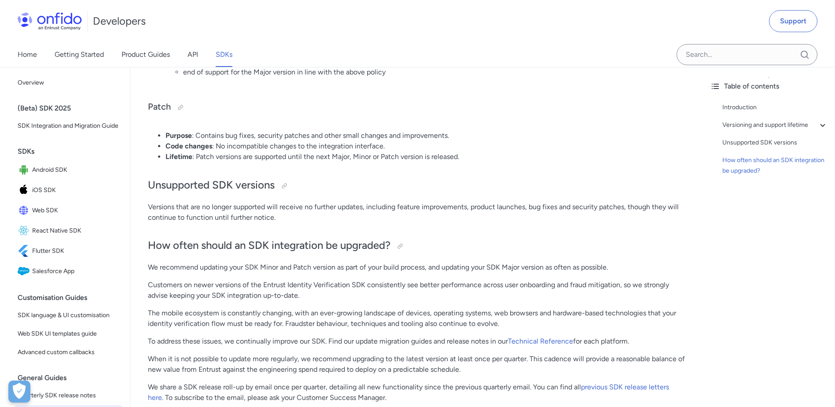
scroll to position [352, 0]
